Goal: Task Accomplishment & Management: Complete application form

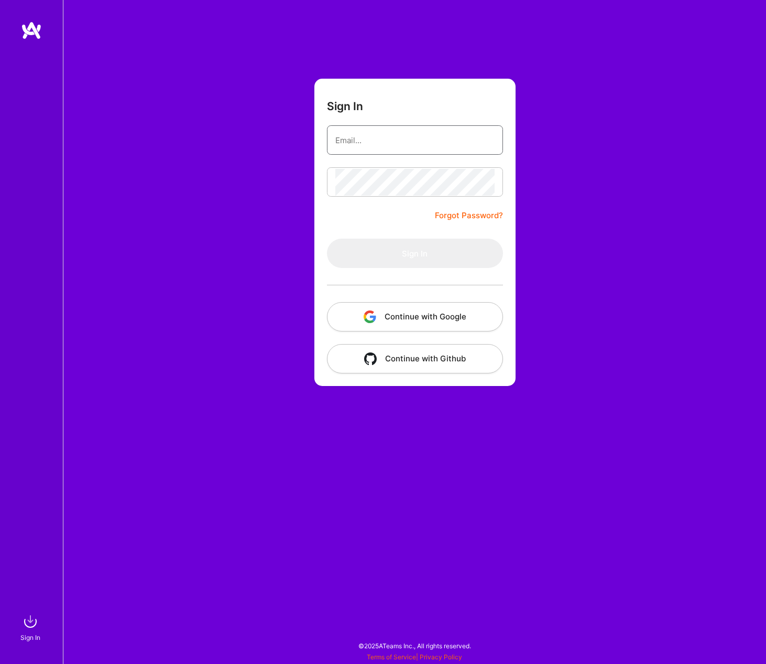
click at [363, 146] on input "email" at bounding box center [414, 140] width 159 height 27
click at [322, 172] on form "Sign In Forgot Password? Sign In Continue with Google Continue with Github" at bounding box center [415, 232] width 201 height 307
click at [272, 207] on div "Sign In Forgot Password? Sign In Continue with Google Continue with Github" at bounding box center [414, 332] width 703 height 664
click at [338, 150] on input "email" at bounding box center [414, 140] width 159 height 27
type input "[EMAIL_ADDRESS][DOMAIN_NAME]"
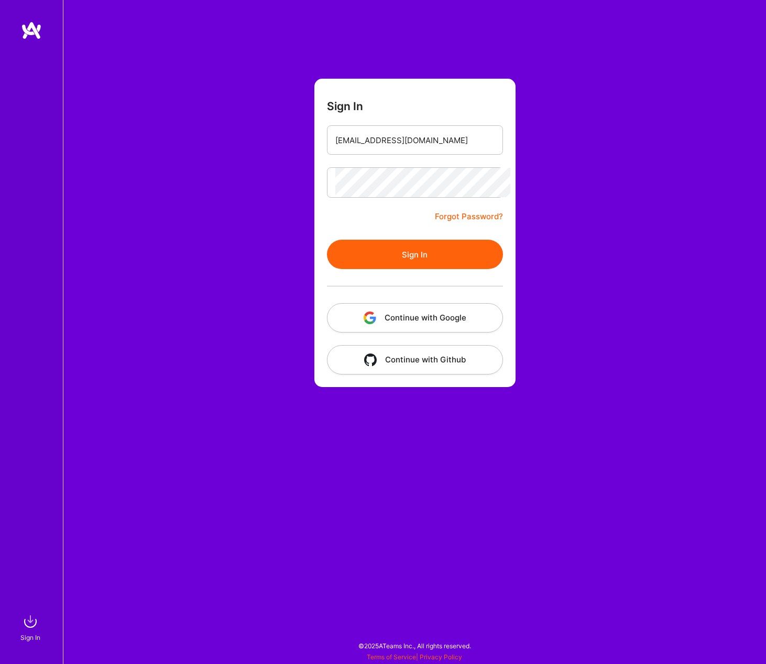
click at [384, 251] on button "Sign In" at bounding box center [415, 254] width 176 height 29
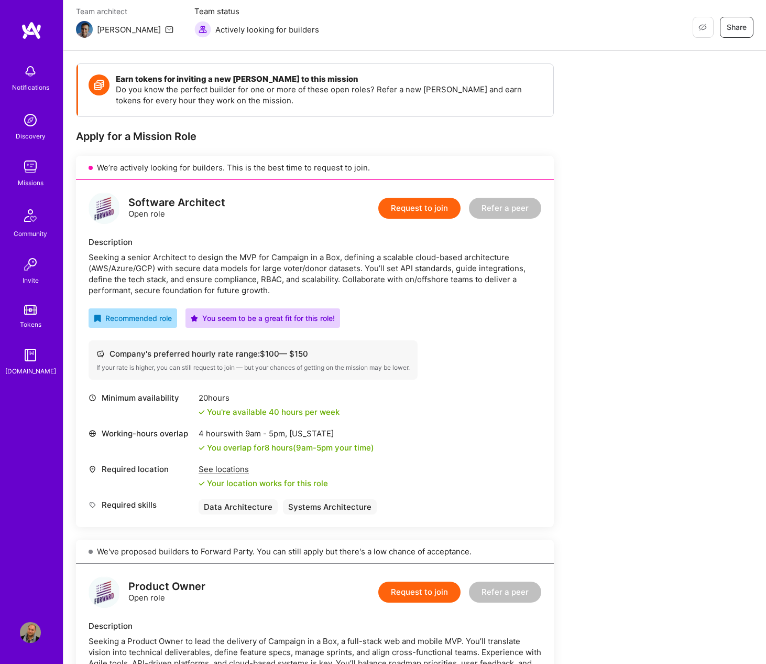
scroll to position [86, 0]
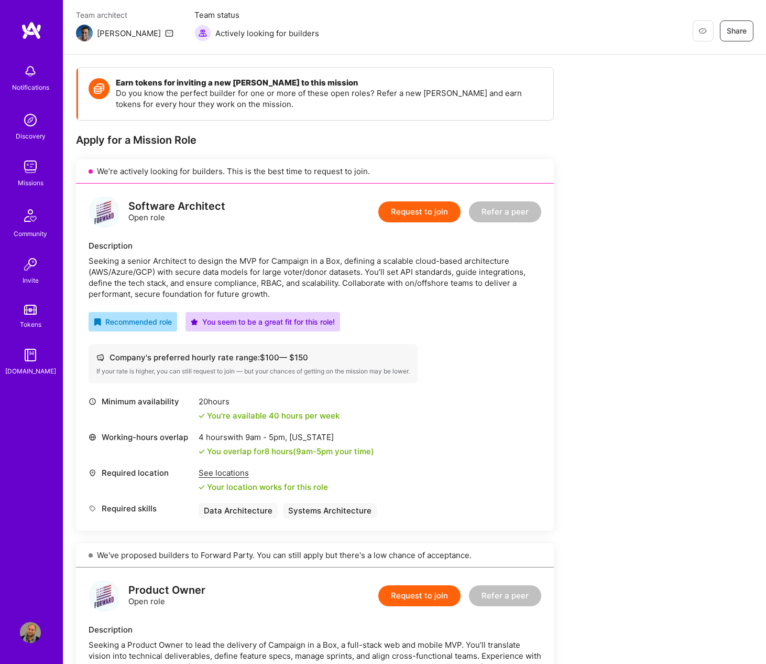
click at [405, 220] on button "Request to join" at bounding box center [419, 211] width 82 height 21
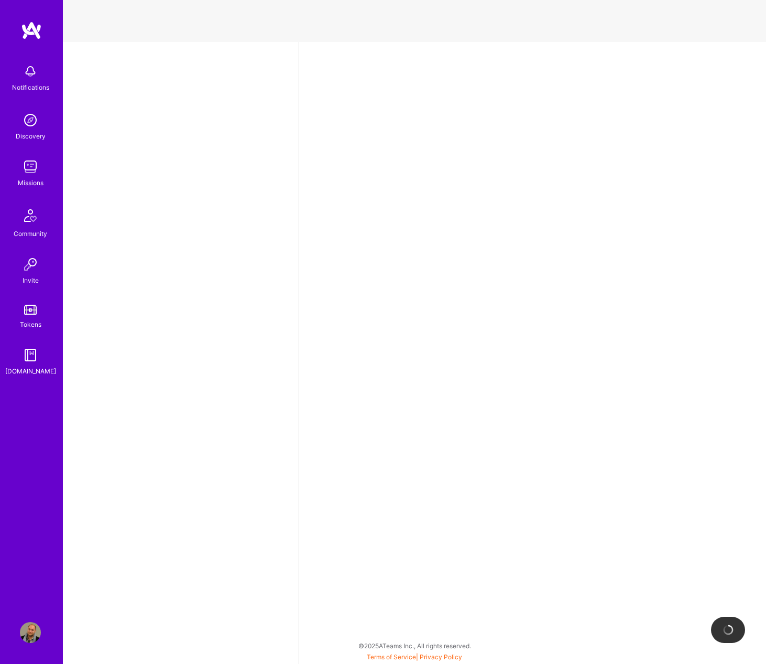
select select "US"
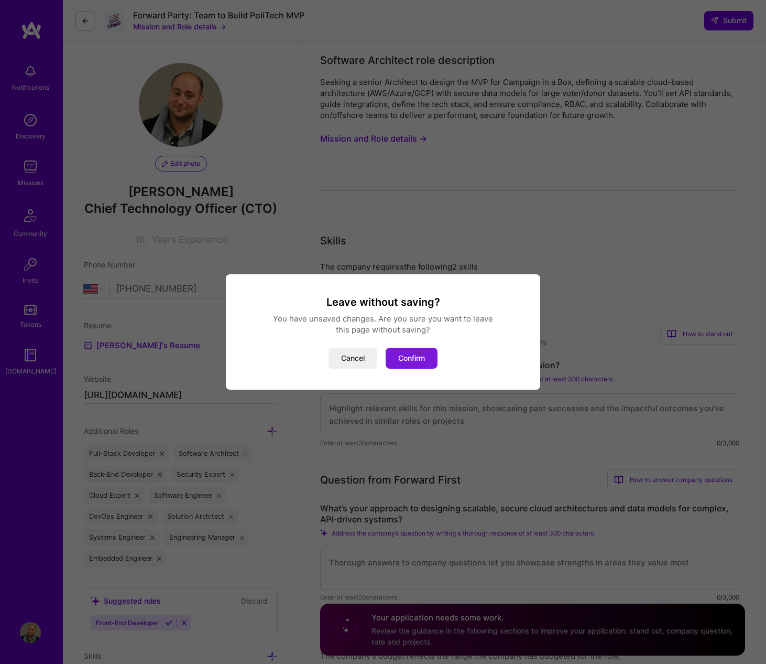
click at [411, 360] on button "Confirm" at bounding box center [412, 358] width 52 height 21
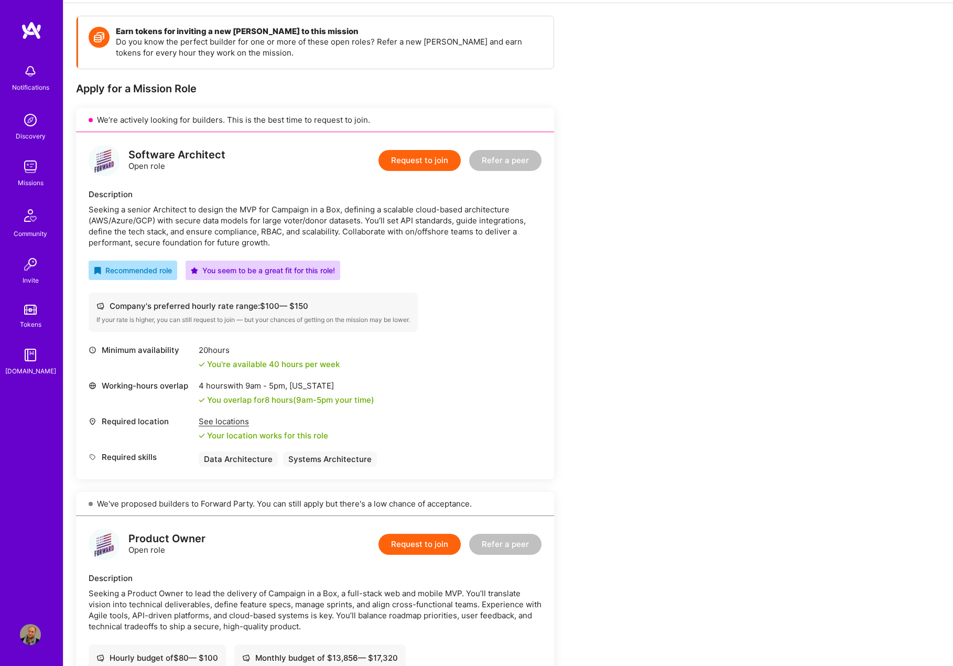
scroll to position [157, 0]
